Goal: Information Seeking & Learning: Learn about a topic

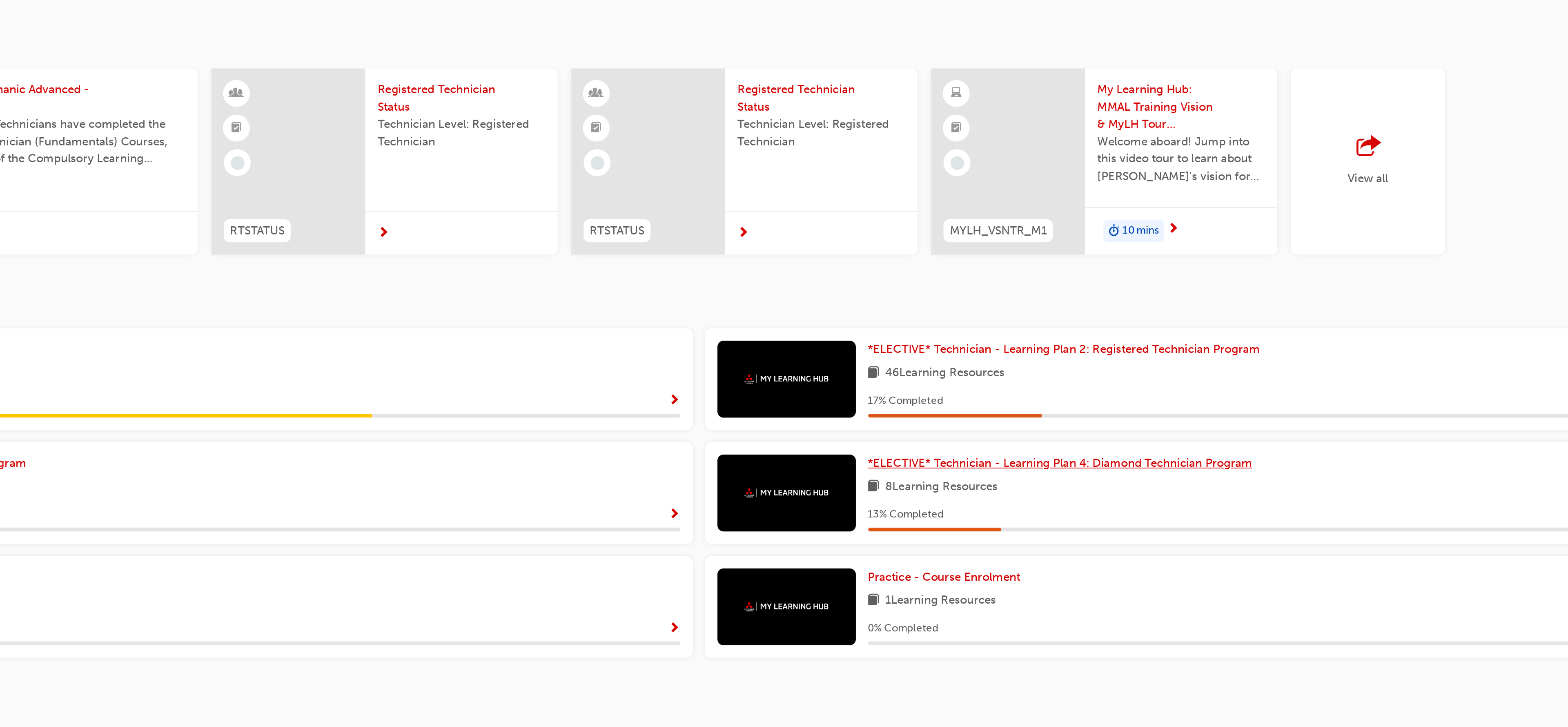
click at [879, 292] on span "*ELECTIVE* Technician - Learning Plan 4: Diamond Technician Program" at bounding box center [950, 295] width 204 height 7
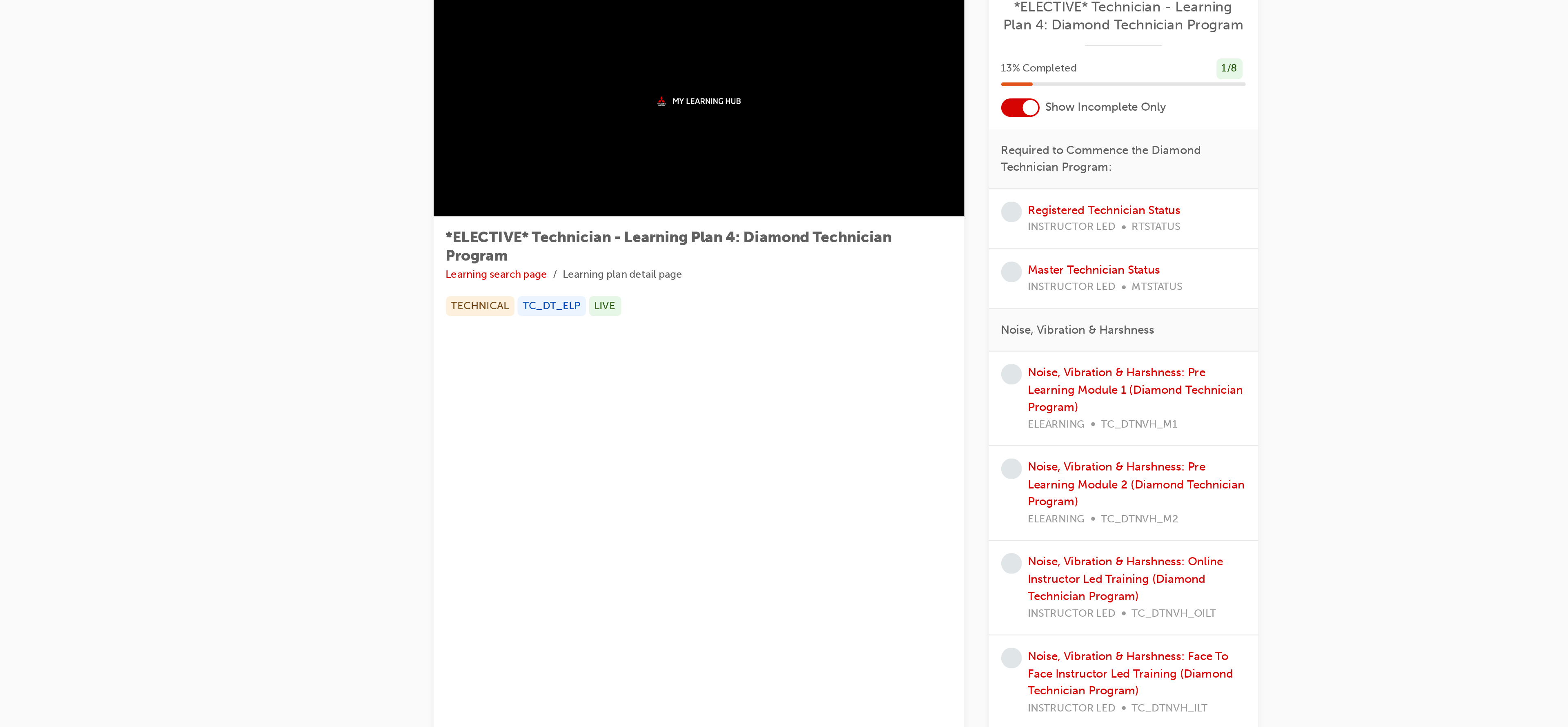
click at [932, 106] on div at bounding box center [935, 107] width 9 height 9
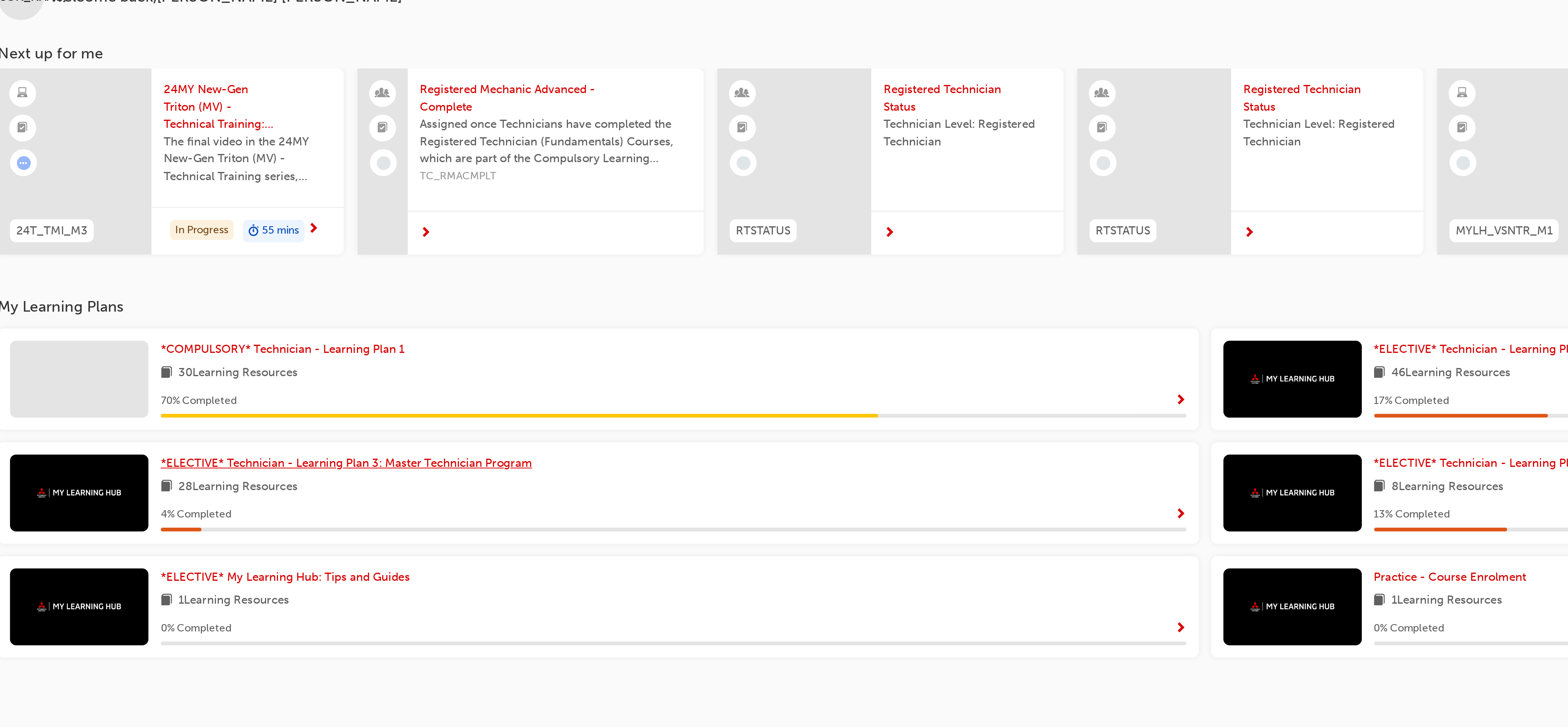
click at [362, 294] on span "*ELECTIVE* Technician - Learning Plan 3: Master Technician Program" at bounding box center [303, 295] width 197 height 7
click at [362, 294] on div "JA Welcome back , [PERSON_NAME] Next up for me 24T_TMI_M3 24MY New-Gen Triton (…" at bounding box center [784, 364] width 1568 height 727
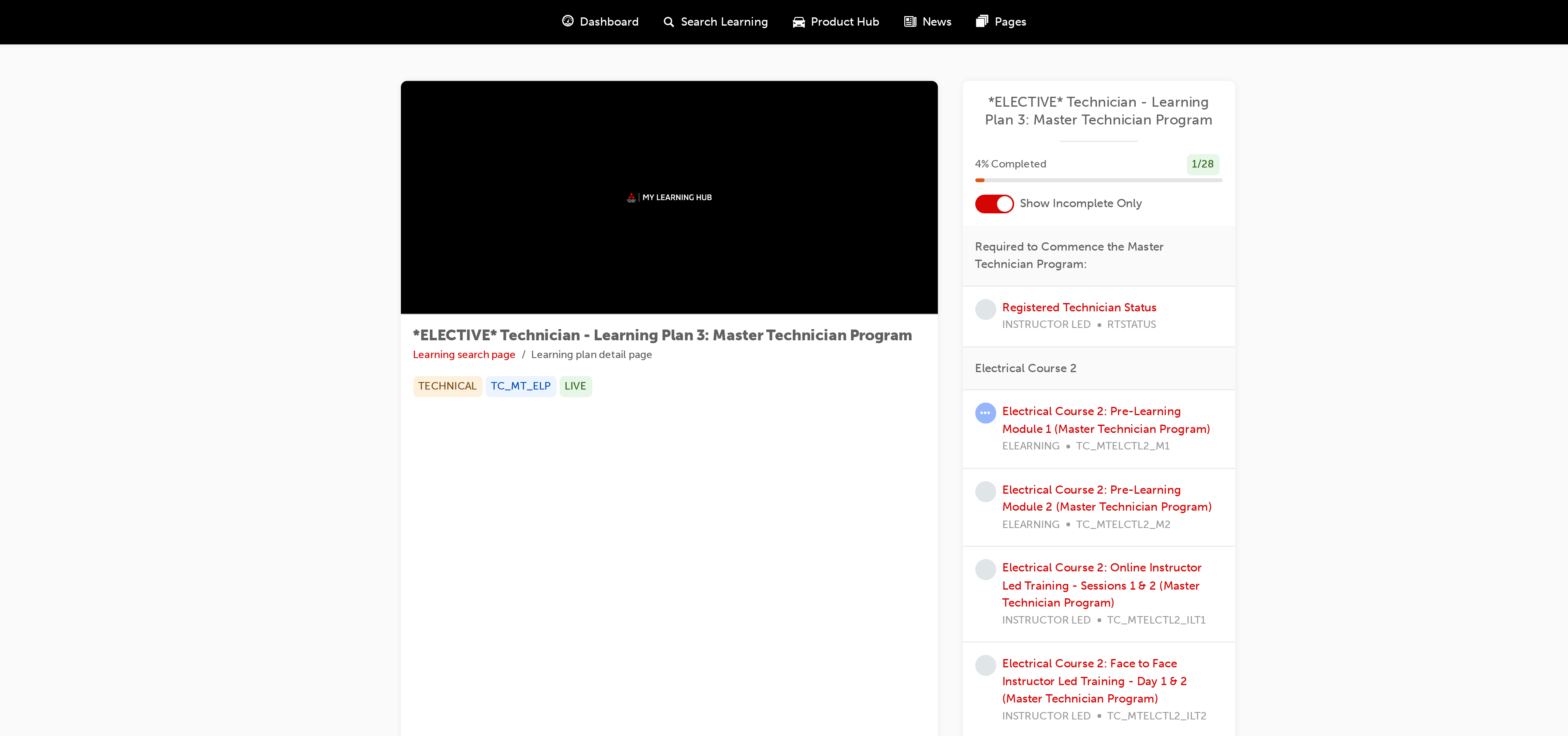
click at [932, 108] on div at bounding box center [936, 108] width 9 height 9
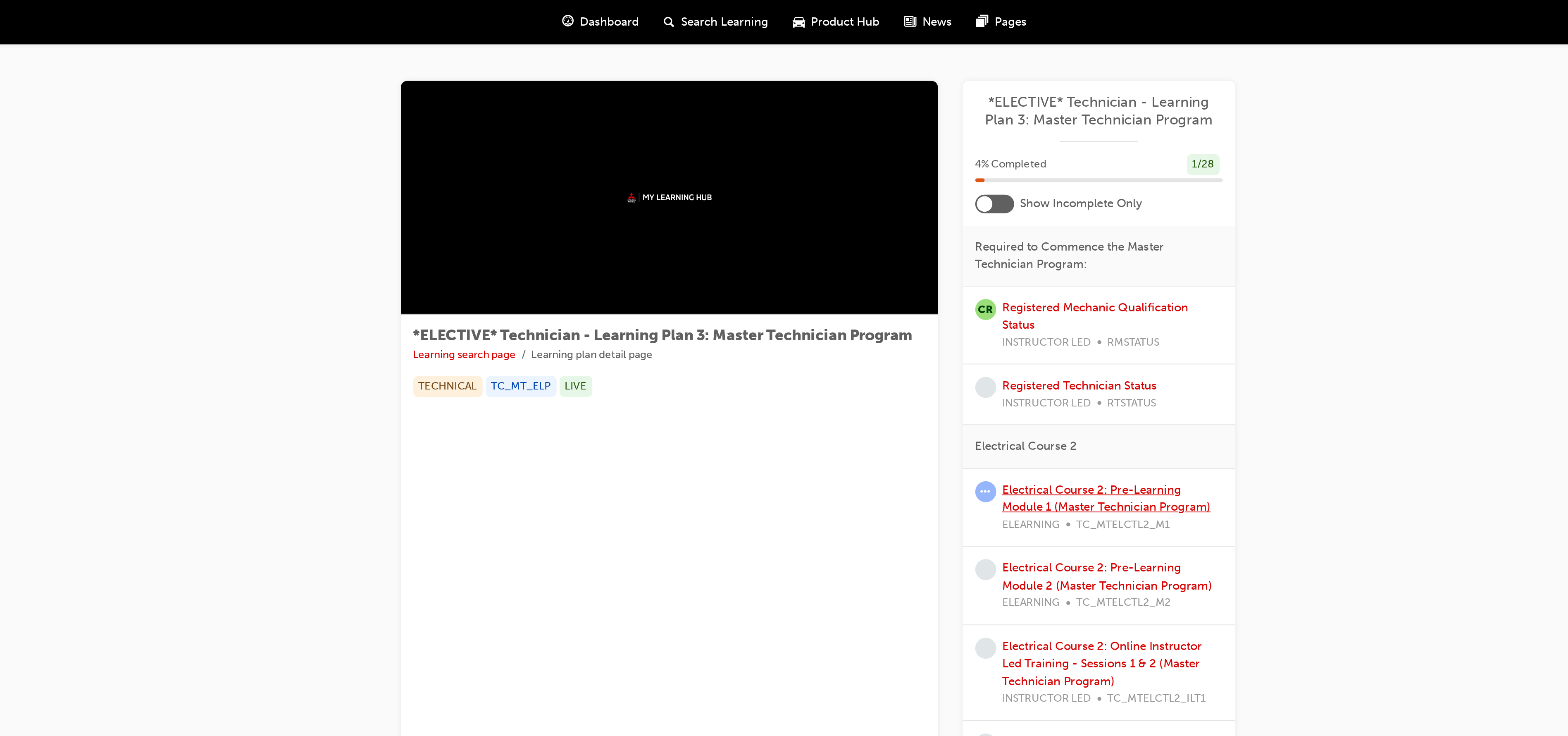
click at [971, 269] on link "Electrical Course 2: Pre-Learning Module 1 (Master Technician Program)" at bounding box center [990, 265] width 110 height 17
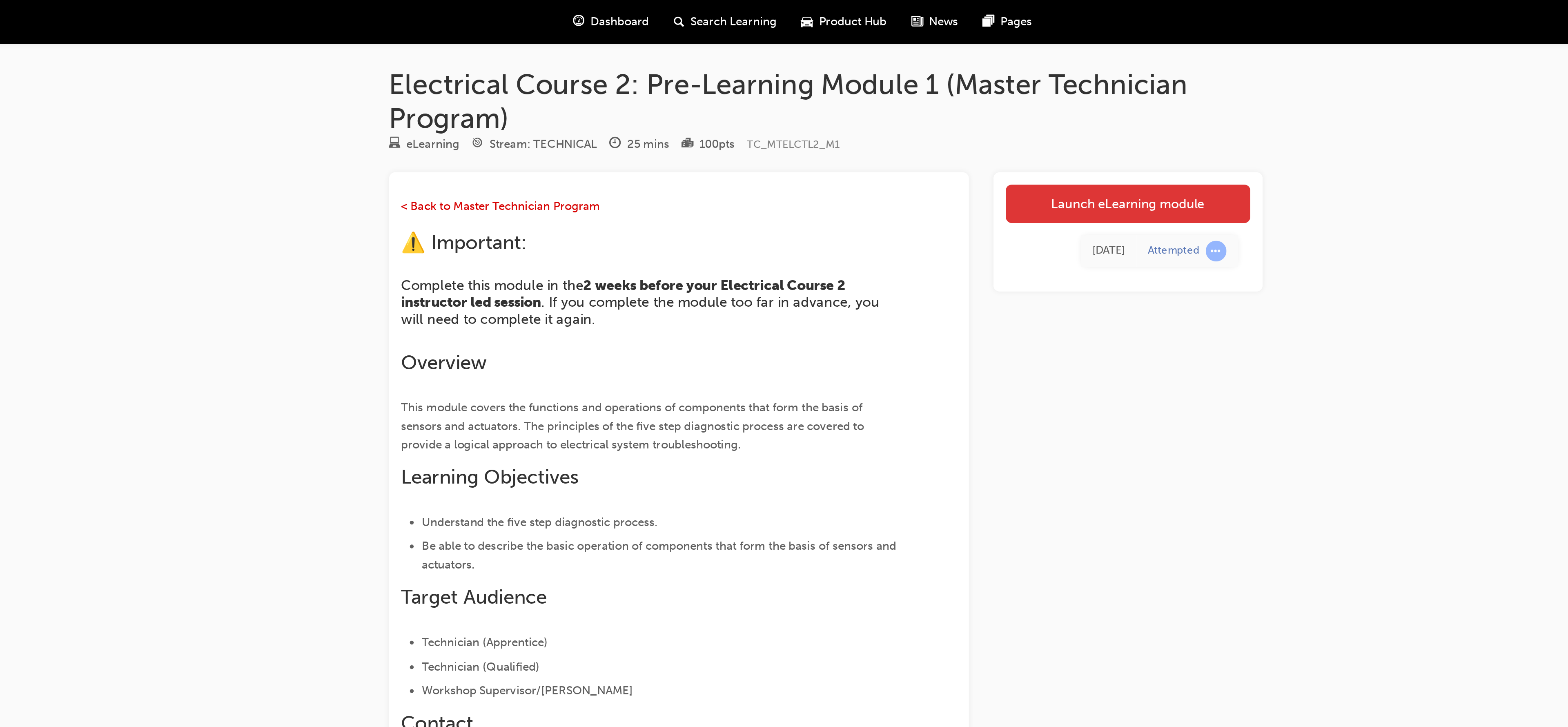
click at [950, 113] on link "Launch eLearning module" at bounding box center [996, 108] width 130 height 21
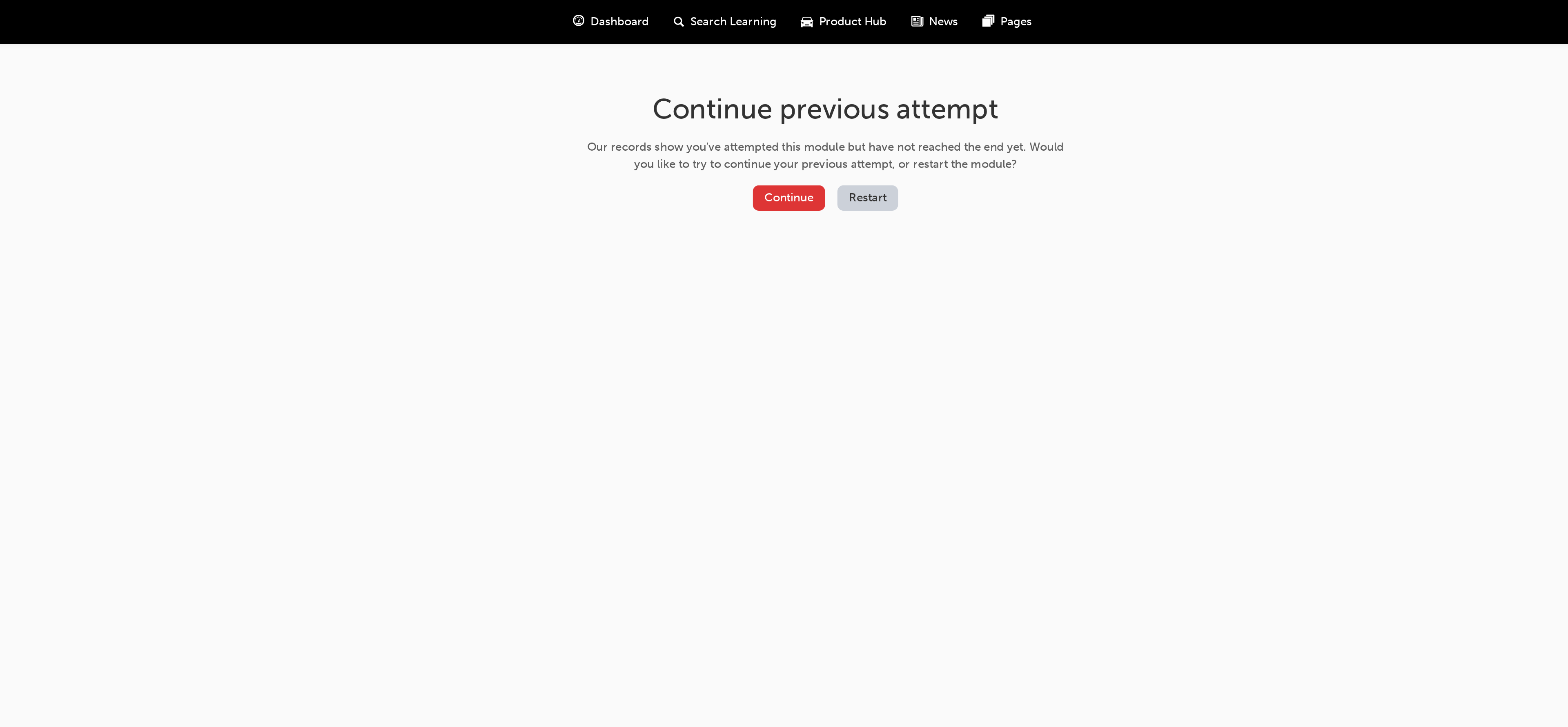
click at [823, 98] on button "Continue" at bounding box center [817, 105] width 38 height 13
